Goal: Information Seeking & Learning: Learn about a topic

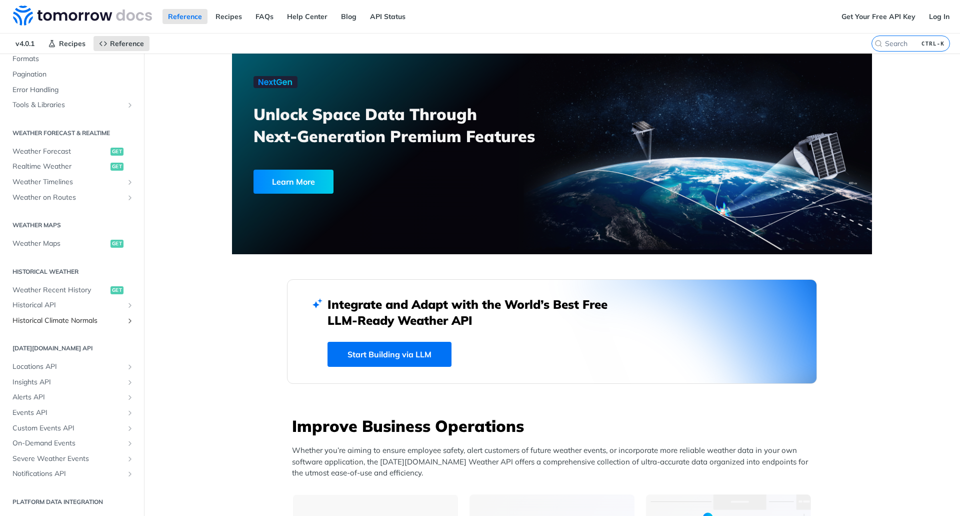
scroll to position [149, 0]
click at [50, 365] on span "Locations API" at bounding box center [68, 367] width 111 height 10
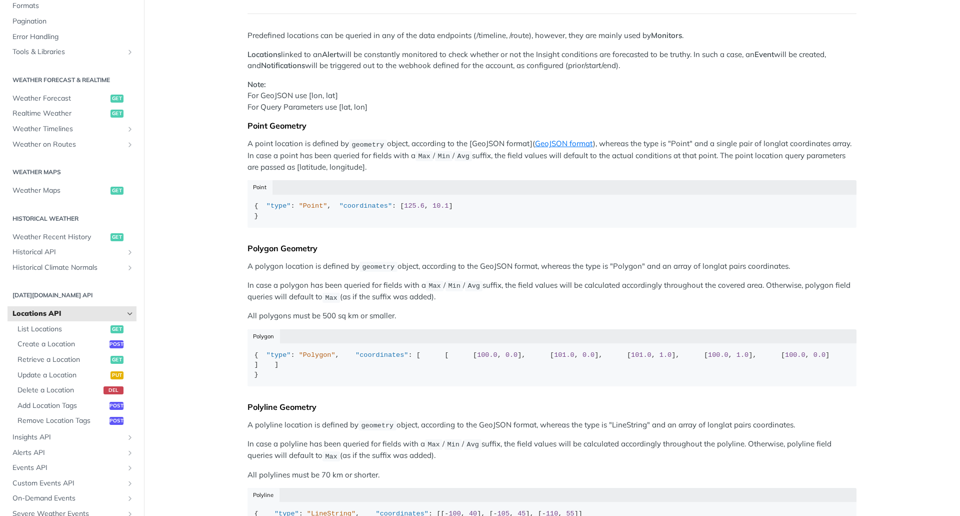
scroll to position [101, 0]
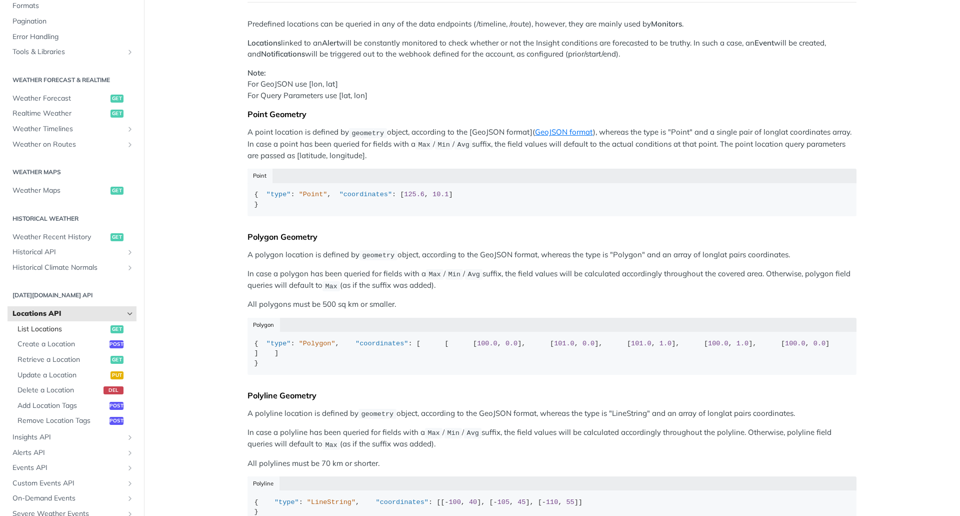
click at [67, 331] on span "List Locations" at bounding box center [63, 329] width 91 height 10
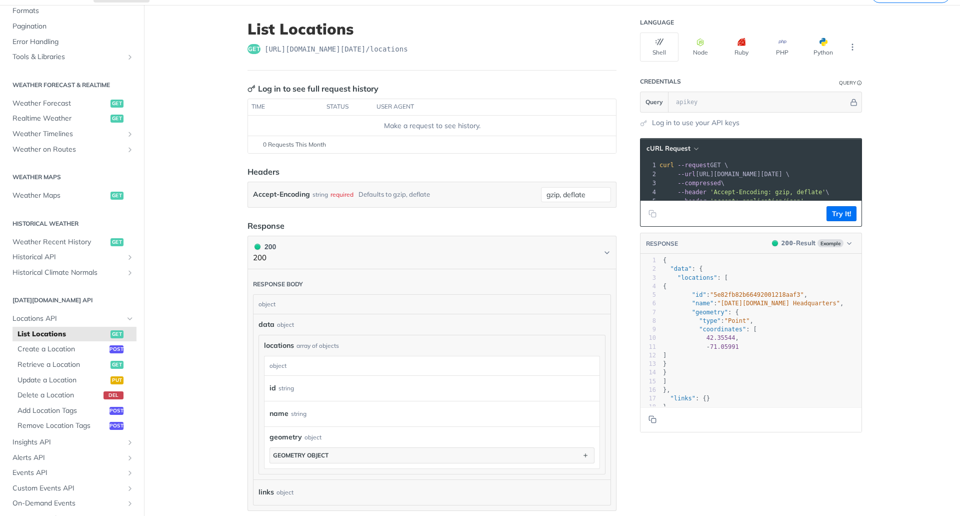
scroll to position [48, 0]
click at [71, 347] on span "Create a Location" at bounding box center [63, 350] width 90 height 10
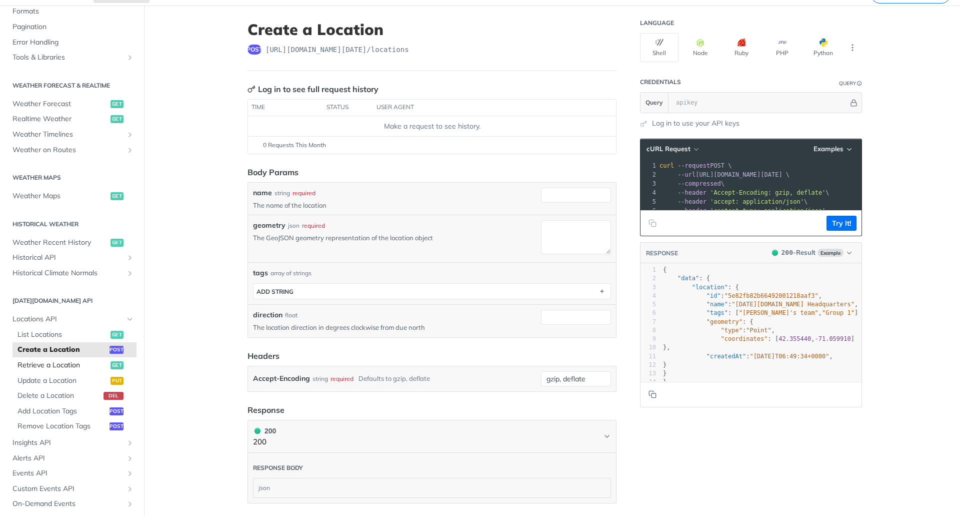
click at [68, 366] on span "Retrieve a Location" at bounding box center [63, 365] width 91 height 10
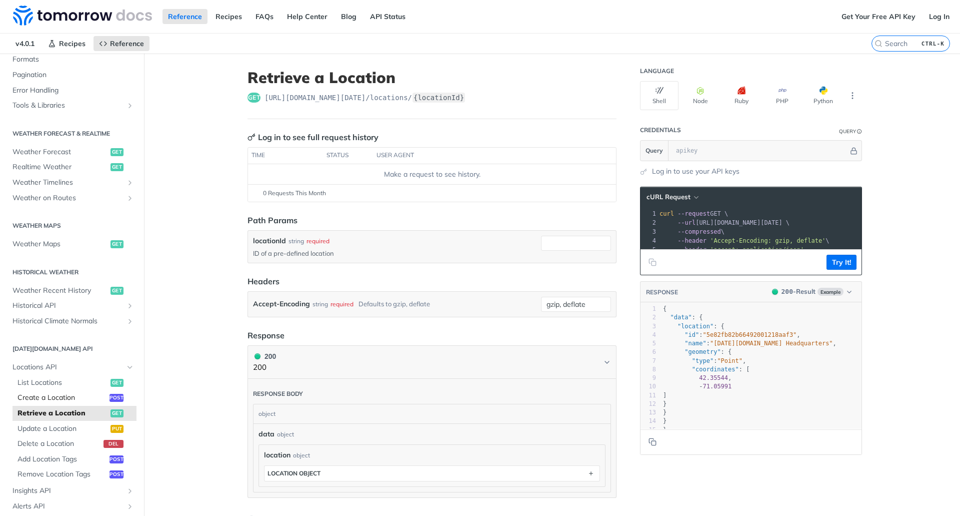
click at [74, 399] on span "Create a Location" at bounding box center [63, 398] width 90 height 10
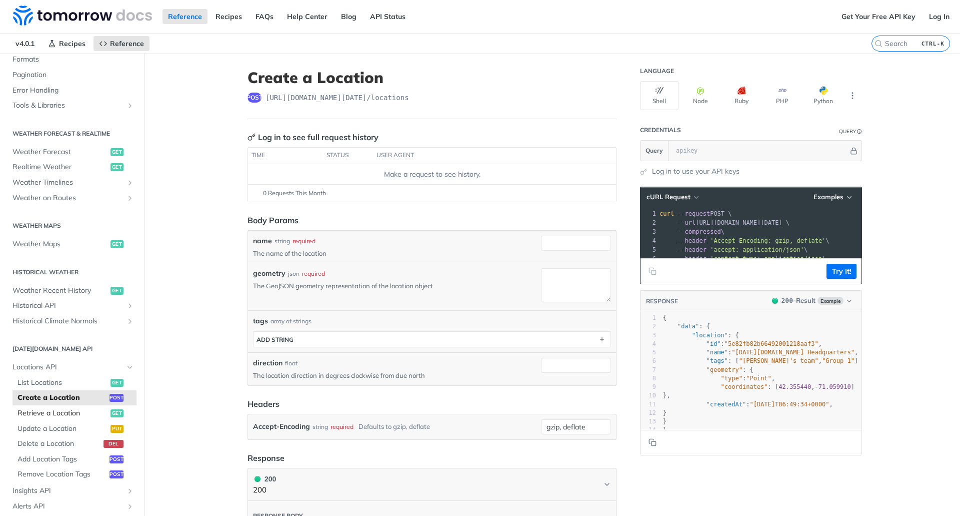
click at [77, 410] on span "Retrieve a Location" at bounding box center [63, 413] width 91 height 10
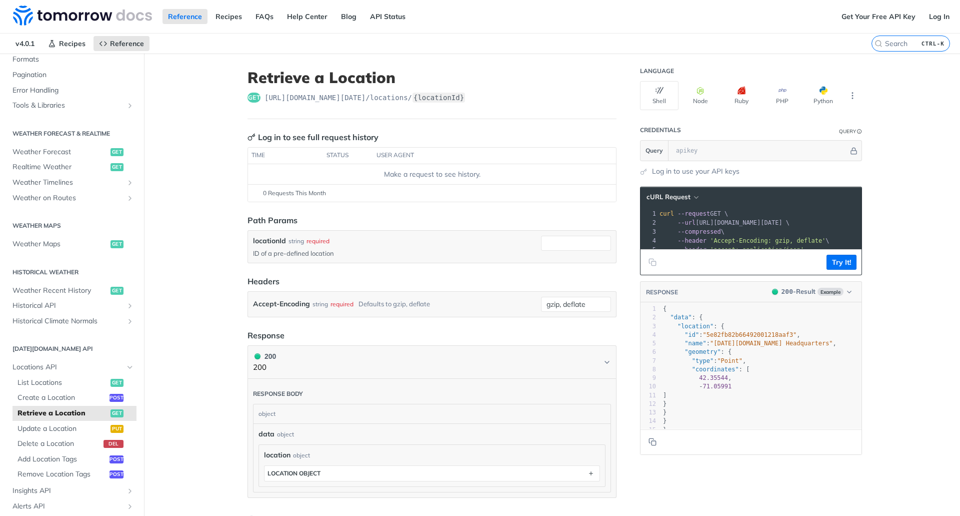
click at [182, 408] on main "JUMP TO CTRL-/ Fundamentals [DATE][DOMAIN_NAME] APIs Weather Data Layers Core P…" at bounding box center [480, 347] width 960 height 587
click at [99, 386] on span "List Locations" at bounding box center [63, 383] width 91 height 10
